Goal: Information Seeking & Learning: Learn about a topic

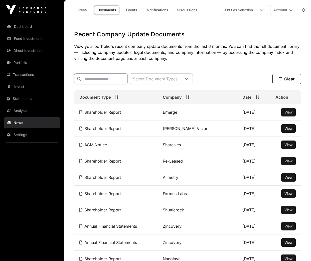
click at [106, 80] on input "text" at bounding box center [101, 78] width 54 height 11
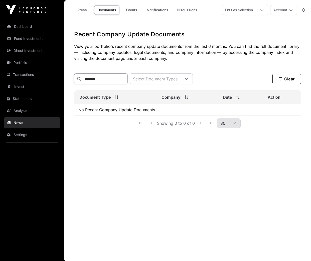
type input "*******"
click at [19, 123] on link "News" at bounding box center [32, 122] width 56 height 11
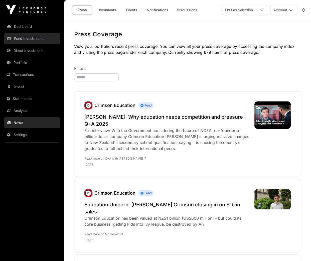
click at [29, 41] on link "Fund Investments" at bounding box center [32, 38] width 56 height 11
click at [41, 38] on link "Fund Investments" at bounding box center [32, 38] width 56 height 11
click at [293, 10] on icon at bounding box center [292, 10] width 4 height 4
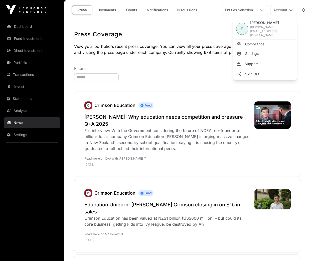
click at [142, 52] on p "View your portfolio's recent press coverage. You can view all your press covera…" at bounding box center [187, 49] width 227 height 12
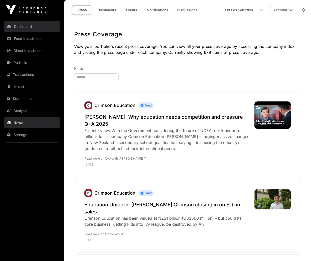
click at [16, 27] on link "Dashboard" at bounding box center [32, 26] width 56 height 11
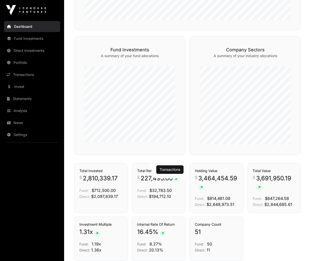
scroll to position [236, 0]
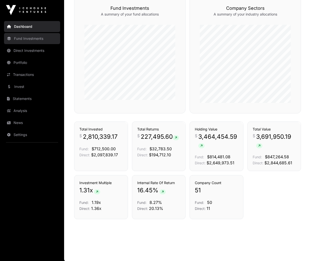
click at [29, 39] on link "Fund Investments" at bounding box center [32, 38] width 56 height 11
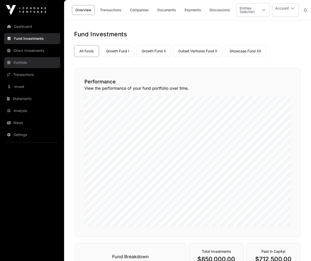
click at [23, 62] on link "Portfolio" at bounding box center [32, 62] width 56 height 11
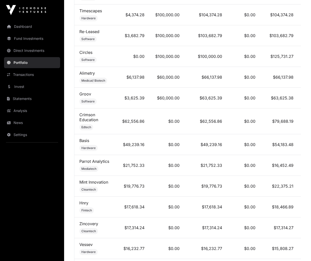
scroll to position [384, 0]
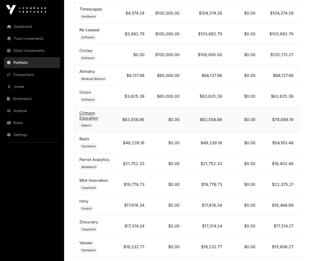
click at [85, 118] on link "Crimson Education" at bounding box center [88, 116] width 19 height 10
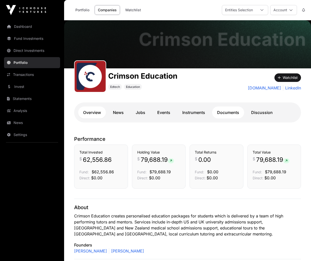
click at [229, 113] on link "Documents" at bounding box center [228, 113] width 32 height 12
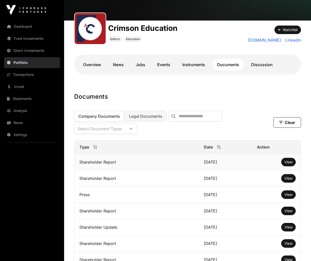
scroll to position [49, 0]
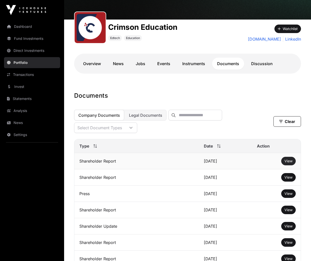
click at [291, 155] on span "View" at bounding box center [289, 161] width 8 height 4
